Goal: Understand process/instructions: Learn how to perform a task or action

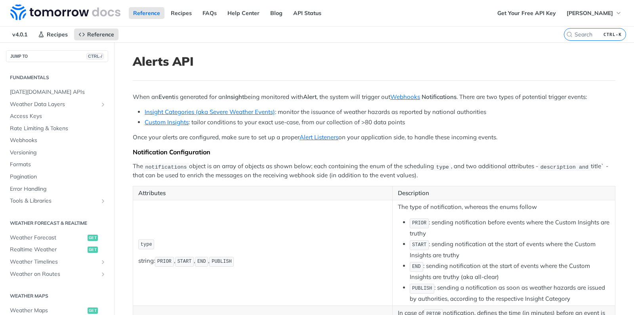
scroll to position [270, 0]
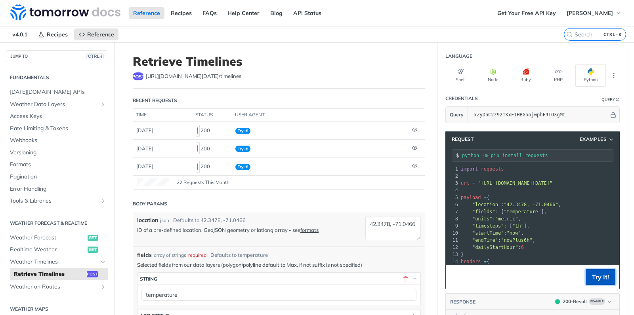
click at [599, 279] on button "Try It!" at bounding box center [601, 277] width 30 height 16
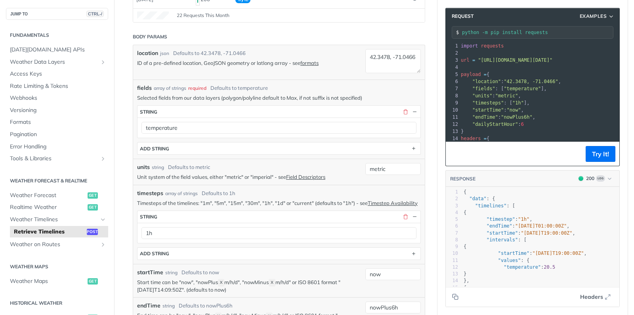
scroll to position [164, 0]
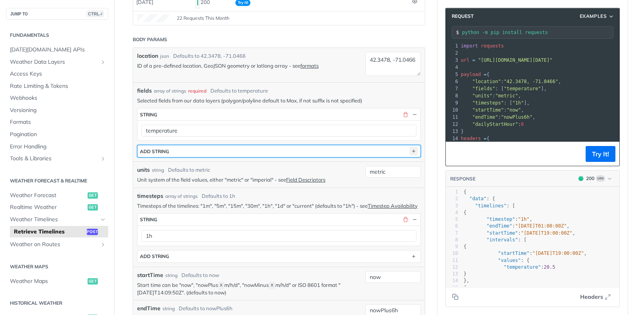
click at [411, 147] on icon "button" at bounding box center [413, 151] width 9 height 9
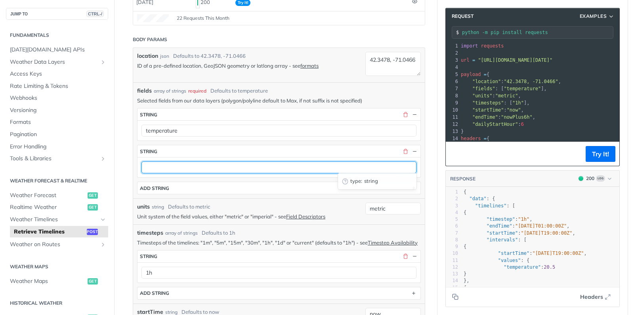
click at [182, 165] on input "text" at bounding box center [278, 168] width 275 height 12
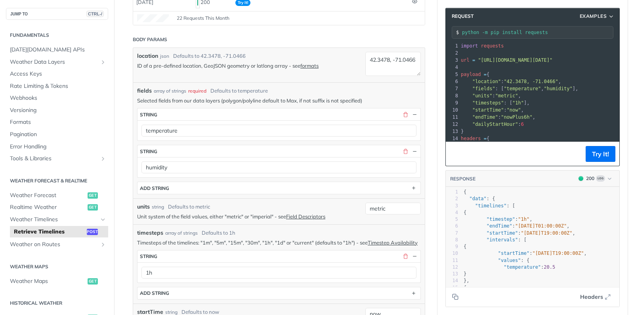
click at [353, 138] on div "temperature" at bounding box center [279, 130] width 283 height 20
click at [601, 153] on button "Try It!" at bounding box center [601, 154] width 30 height 16
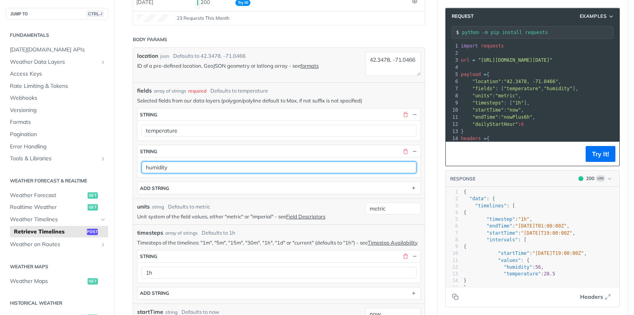
click at [191, 166] on input "humidity" at bounding box center [278, 168] width 275 height 12
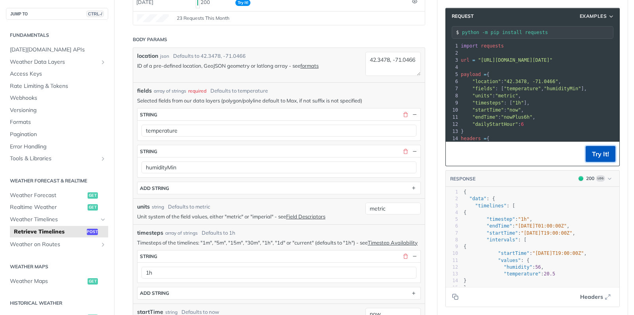
click at [599, 154] on button "Try It!" at bounding box center [601, 154] width 30 height 16
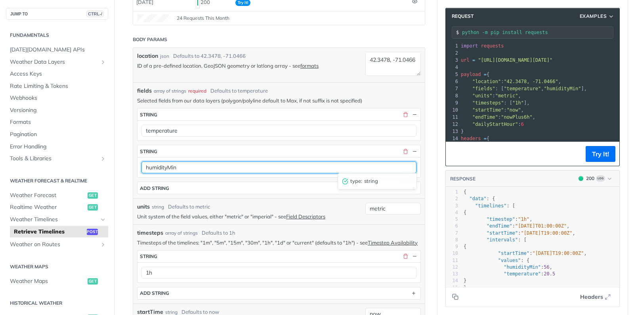
click at [197, 164] on input "humidityMin" at bounding box center [278, 168] width 275 height 12
type input "humidityMin"
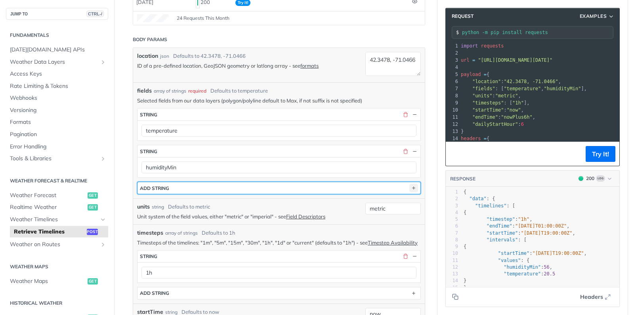
click at [415, 188] on icon "button" at bounding box center [413, 188] width 9 height 9
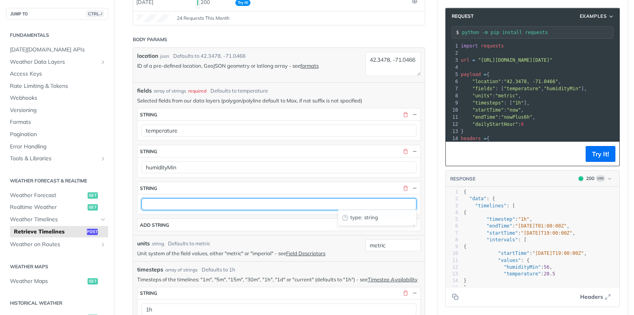
click at [204, 201] on input "text" at bounding box center [278, 205] width 275 height 12
type input "humidityMax"
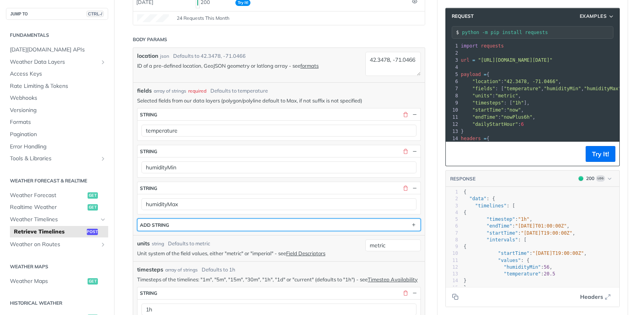
click at [233, 225] on button "ADD string" at bounding box center [279, 225] width 283 height 12
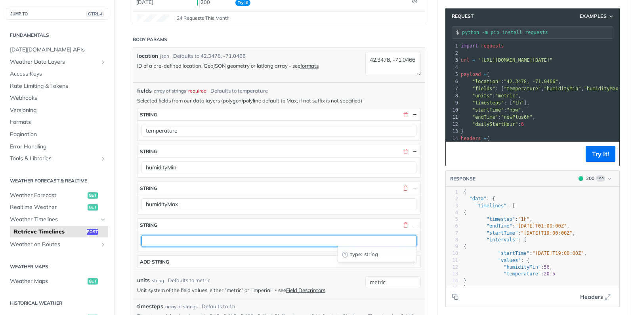
click at [189, 239] on input "text" at bounding box center [278, 241] width 275 height 12
type input "humidity"
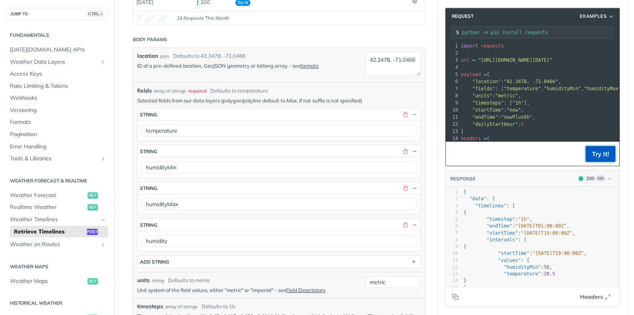
click at [605, 157] on button "Try It!" at bounding box center [601, 154] width 30 height 16
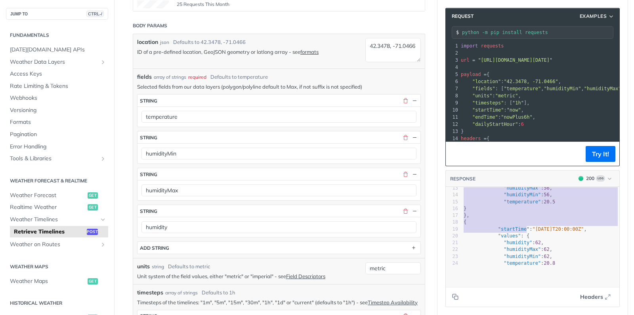
scroll to position [132, 31]
drag, startPoint x: 532, startPoint y: 241, endPoint x: 532, endPoint y: 259, distance: 18.2
click at [528, 292] on div "RESPONSE 200 Log { "startTime": "[DATE]T19:00:00Z", "values": { "humidity": 56,…" at bounding box center [532, 238] width 174 height 137
type textarea "{ "startTime": "[DATE]T19:00:00Z", "values": { "humidity": 56, "humidityMax": 5…"
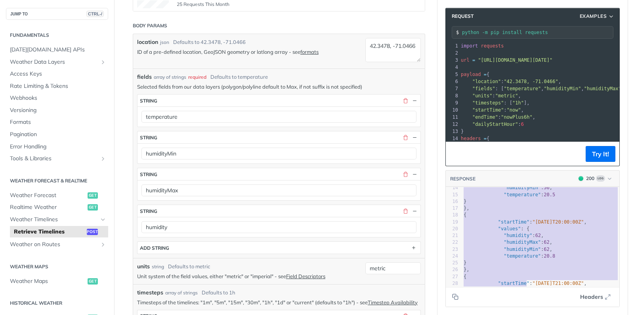
scroll to position [0, 0]
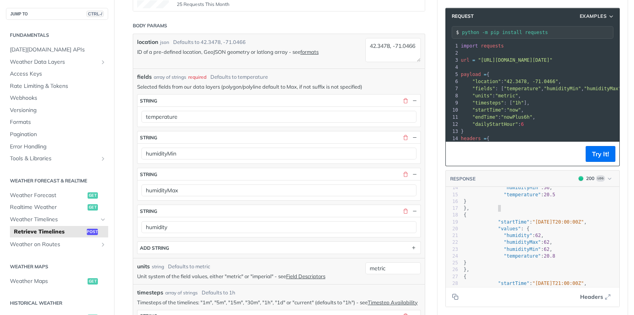
click at [544, 212] on pre "}," at bounding box center [540, 208] width 157 height 7
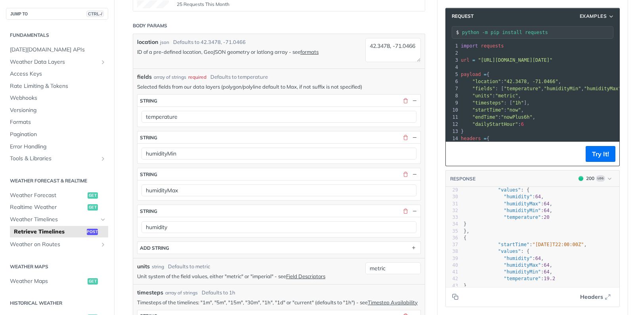
scroll to position [260, 0]
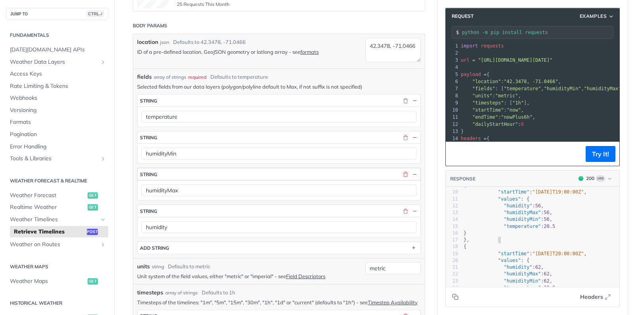
click at [407, 171] on button "button" at bounding box center [405, 174] width 7 height 7
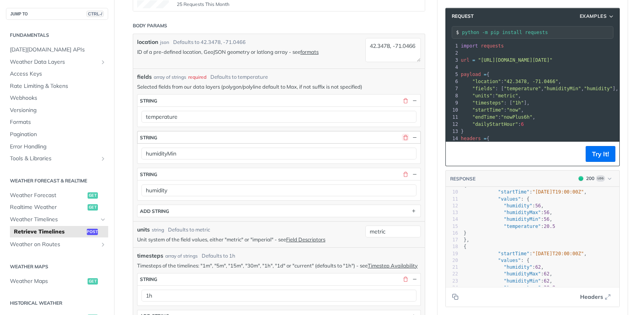
click at [406, 134] on button "button" at bounding box center [405, 137] width 7 height 7
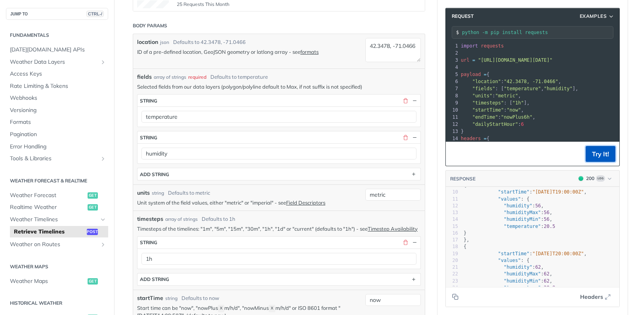
click at [600, 151] on button "Try It!" at bounding box center [601, 154] width 30 height 16
